Goal: Information Seeking & Learning: Learn about a topic

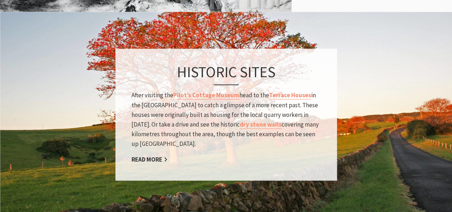
scroll to position [758, 0]
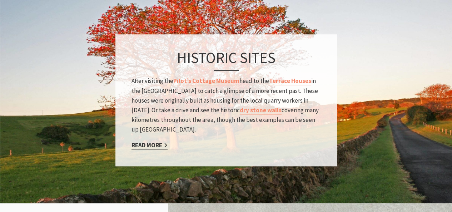
click at [157, 141] on link "Read More" at bounding box center [150, 145] width 36 height 8
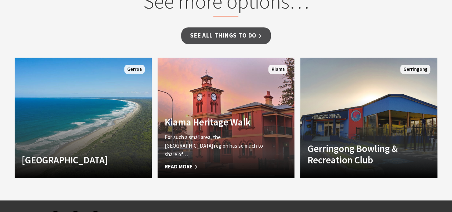
scroll to position [615, 0]
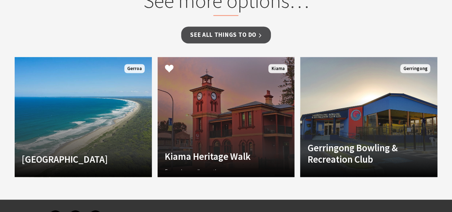
click at [211, 167] on div "For such a small area, the [GEOGRAPHIC_DATA] region has so much to share of… Re…" at bounding box center [216, 168] width 102 height 3
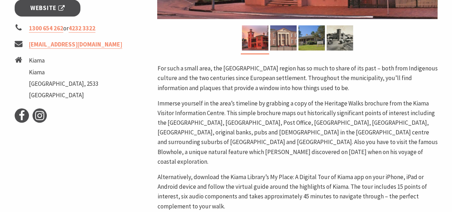
scroll to position [312, 0]
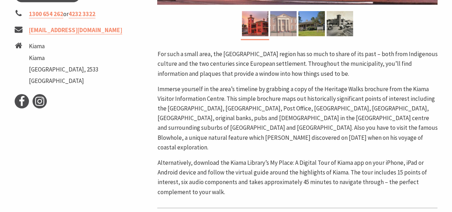
click at [278, 29] on img at bounding box center [283, 23] width 26 height 25
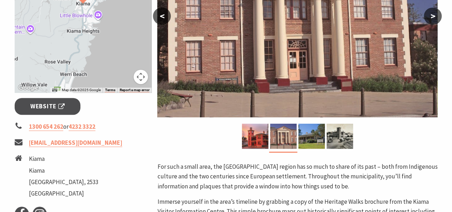
scroll to position [169, 0]
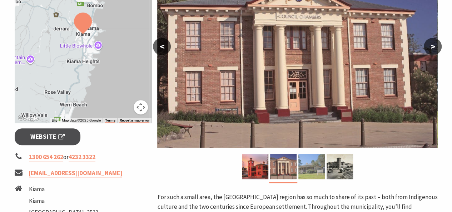
click at [315, 168] on img at bounding box center [312, 166] width 26 height 25
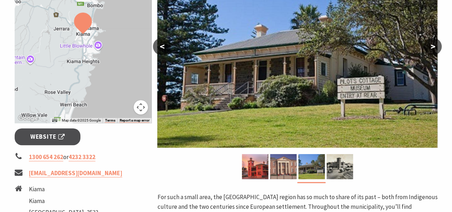
click at [347, 179] on div at bounding box center [340, 168] width 28 height 28
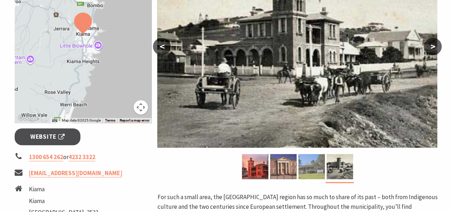
click at [322, 172] on img at bounding box center [312, 166] width 26 height 25
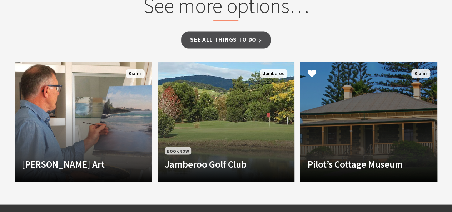
scroll to position [601, 0]
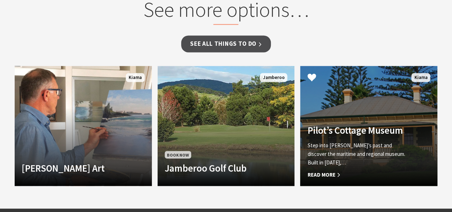
click at [382, 141] on p "Step into [PERSON_NAME]’s past and discover the maritime and regional museum. B…" at bounding box center [358, 154] width 102 height 26
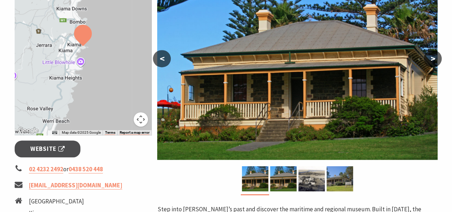
scroll to position [172, 0]
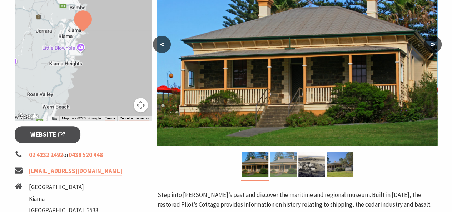
click at [288, 169] on img at bounding box center [283, 164] width 26 height 25
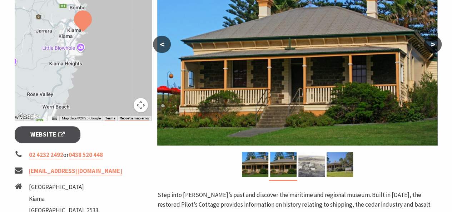
click at [313, 169] on img at bounding box center [312, 164] width 26 height 25
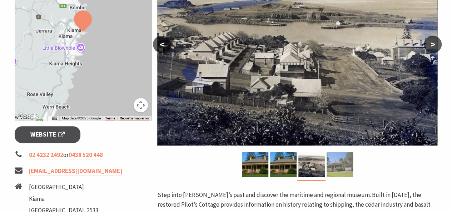
click at [337, 169] on img at bounding box center [340, 164] width 26 height 25
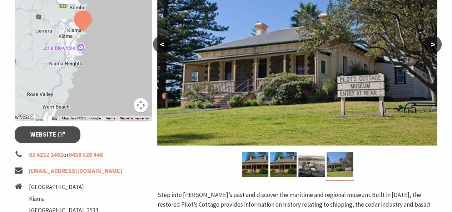
click at [257, 200] on p "Step into Kiama’s past and discover the maritime and regional museum. Built in …" at bounding box center [297, 204] width 280 height 29
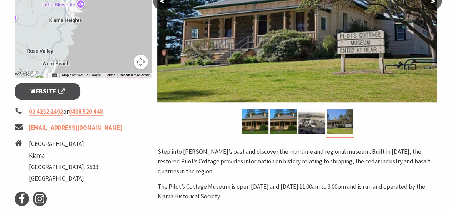
scroll to position [214, 0]
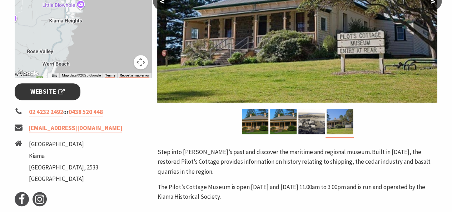
click at [57, 97] on link "Website" at bounding box center [48, 91] width 66 height 17
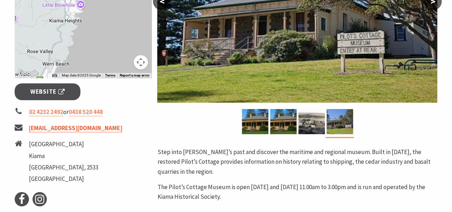
click at [96, 127] on link "kiamahistory@outlook.com" at bounding box center [75, 128] width 93 height 8
